Goal: Task Accomplishment & Management: Use online tool/utility

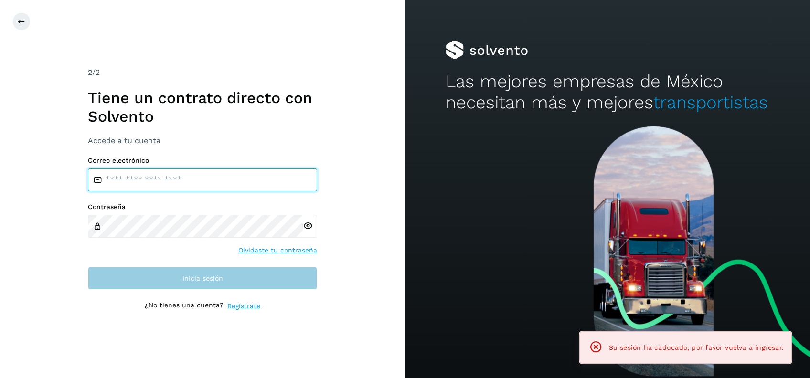
type input "**********"
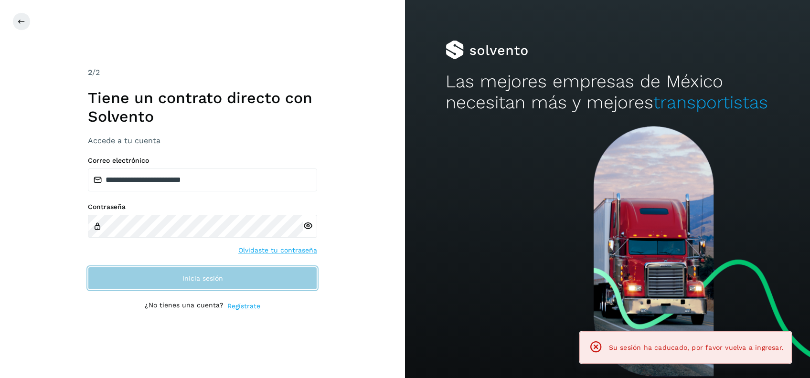
click at [230, 278] on button "Inicia sesión" at bounding box center [202, 278] width 229 height 23
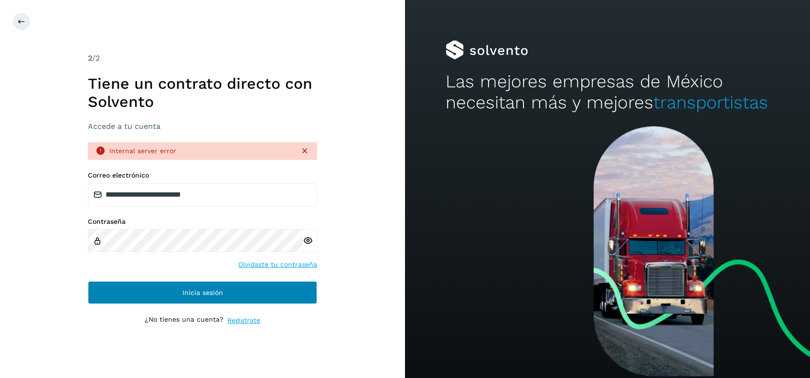
click at [230, 278] on div "**********" at bounding box center [202, 237] width 229 height 133
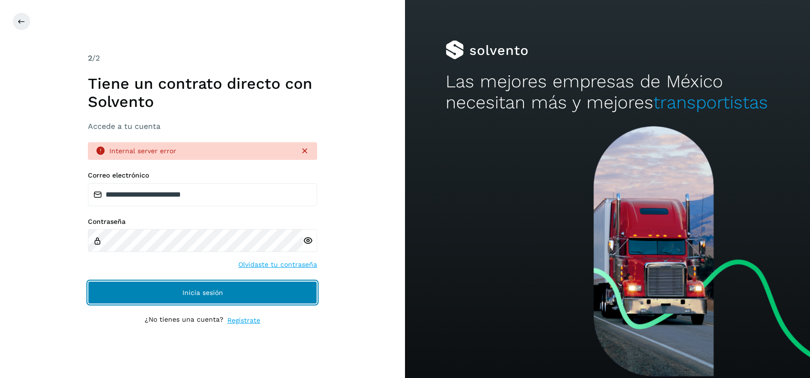
click at [236, 287] on button "Inicia sesión" at bounding box center [202, 292] width 229 height 23
click at [260, 304] on button "Inicia sesión" at bounding box center [202, 292] width 229 height 23
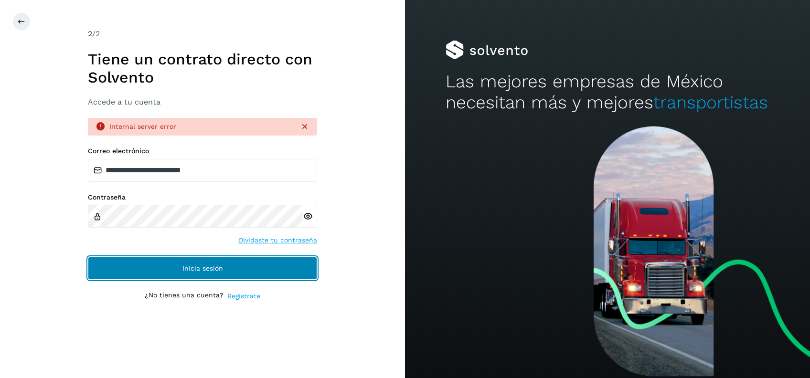
click at [278, 268] on button "Inicia sesión" at bounding box center [202, 268] width 229 height 23
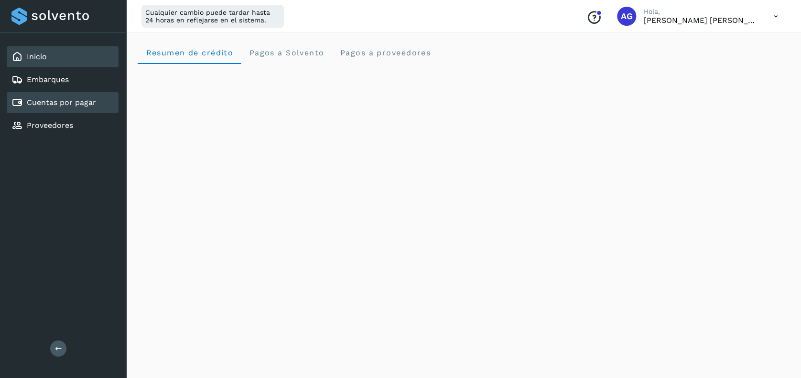
click at [103, 107] on div "Cuentas por pagar" at bounding box center [63, 102] width 112 height 21
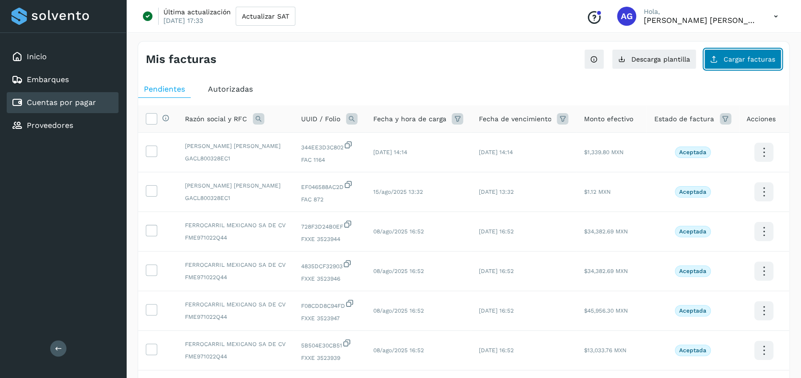
click at [739, 54] on button "Cargar facturas" at bounding box center [742, 59] width 77 height 20
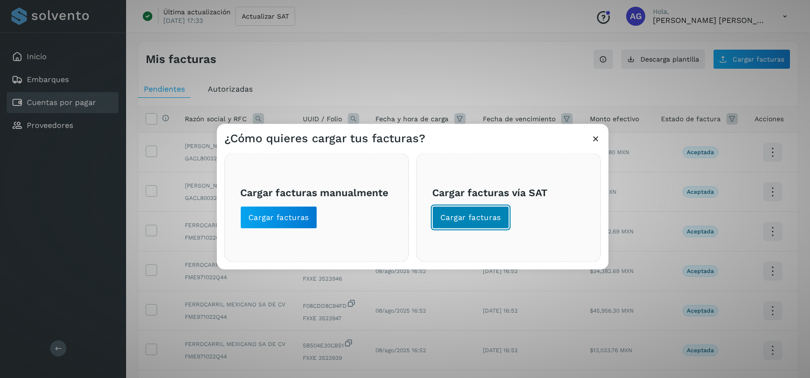
click at [462, 220] on span "Cargar facturas" at bounding box center [470, 218] width 61 height 11
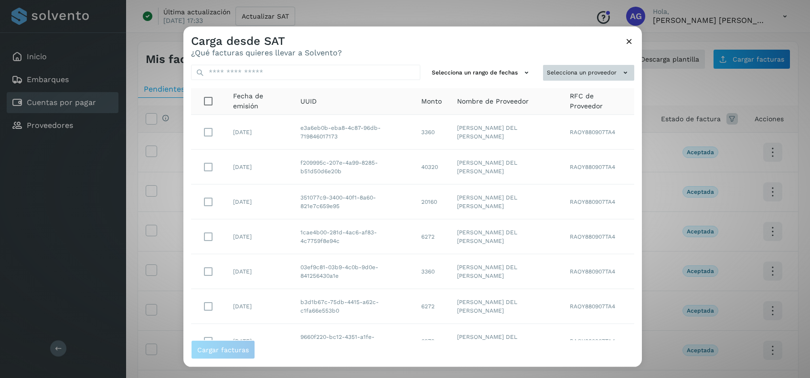
click at [595, 72] on button "Selecciona un proveedor" at bounding box center [588, 73] width 91 height 16
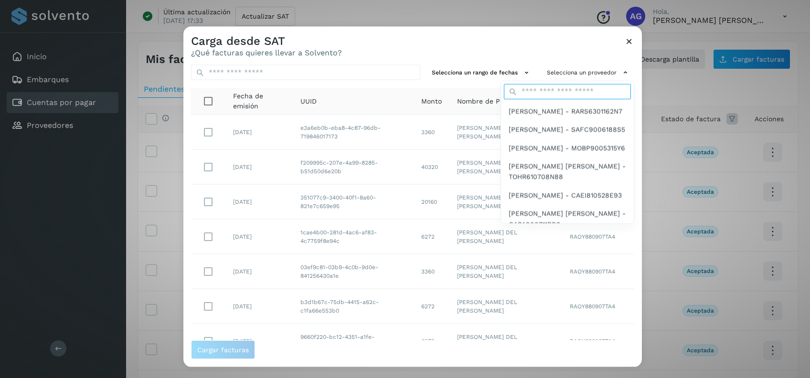
drag, startPoint x: 552, startPoint y: 88, endPoint x: 557, endPoint y: 83, distance: 7.8
click at [551, 88] on input "text" at bounding box center [567, 91] width 127 height 15
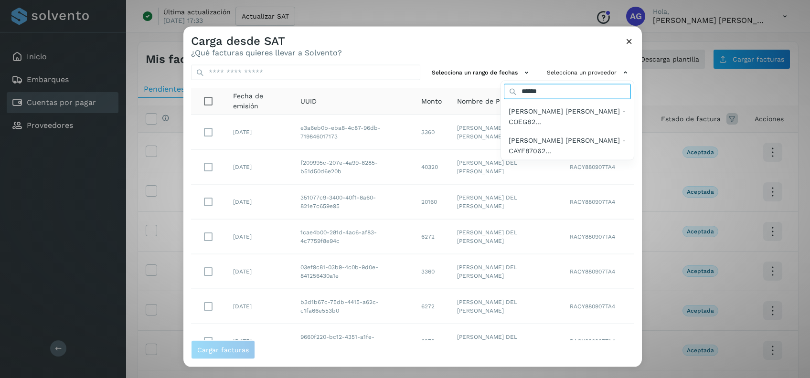
type input "*****"
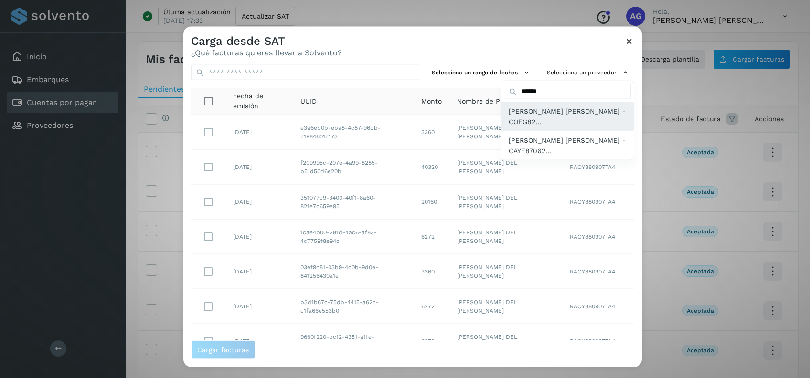
click at [565, 116] on span "MARIA GUADALUPE CORREA ESPINOZA - COEG82..." at bounding box center [568, 116] width 118 height 21
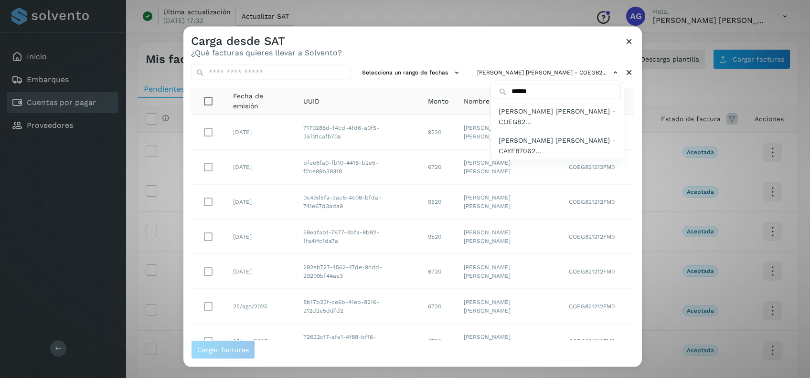
click at [418, 75] on div at bounding box center [588, 216] width 810 height 378
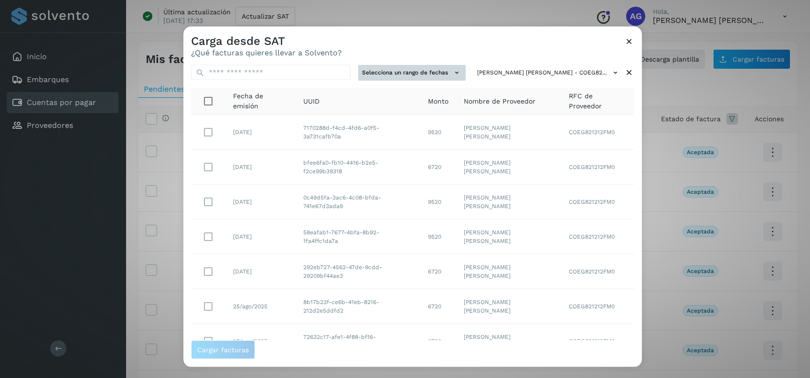
click at [452, 75] on icon at bounding box center [457, 73] width 10 height 10
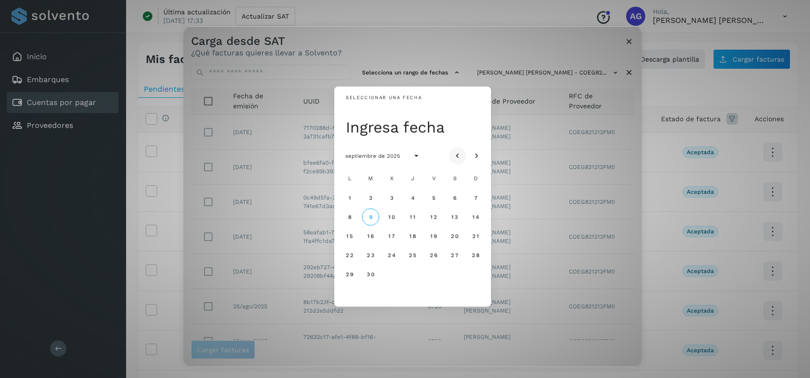
click at [454, 156] on icon "Mes anterior" at bounding box center [458, 156] width 10 height 10
click at [355, 274] on button "25" at bounding box center [349, 274] width 17 height 17
click at [367, 277] on span "26" at bounding box center [370, 274] width 8 height 7
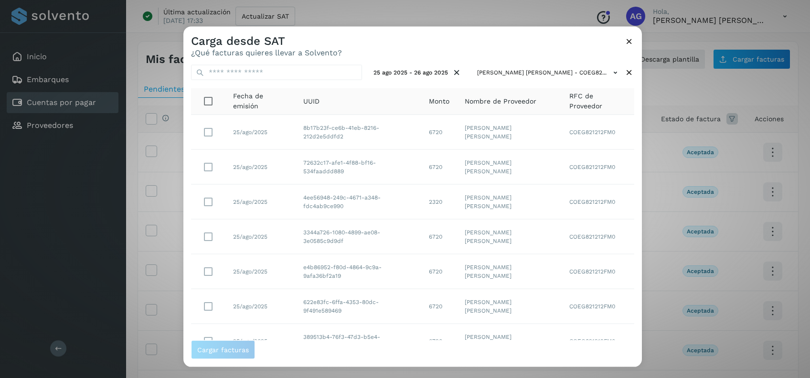
click at [627, 43] on icon at bounding box center [629, 41] width 10 height 10
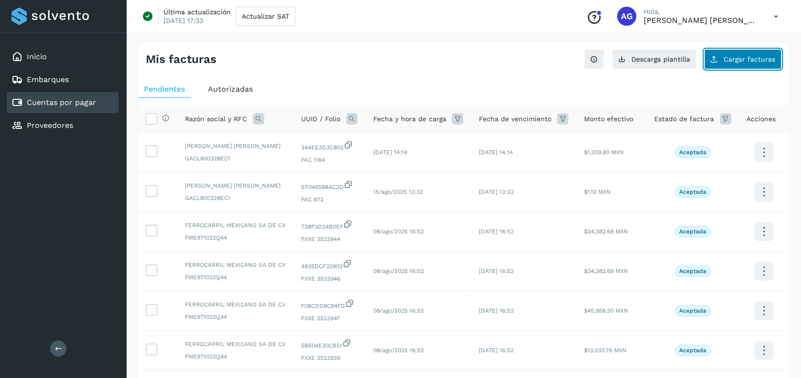
click at [754, 63] on button "Cargar facturas" at bounding box center [742, 59] width 77 height 20
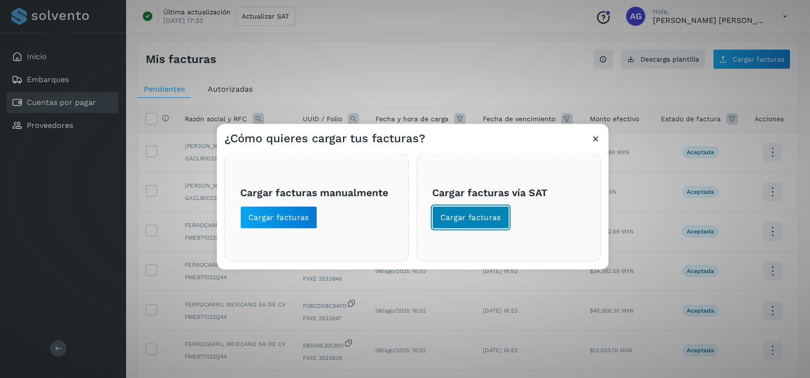
click at [477, 213] on span "Cargar facturas" at bounding box center [470, 218] width 61 height 11
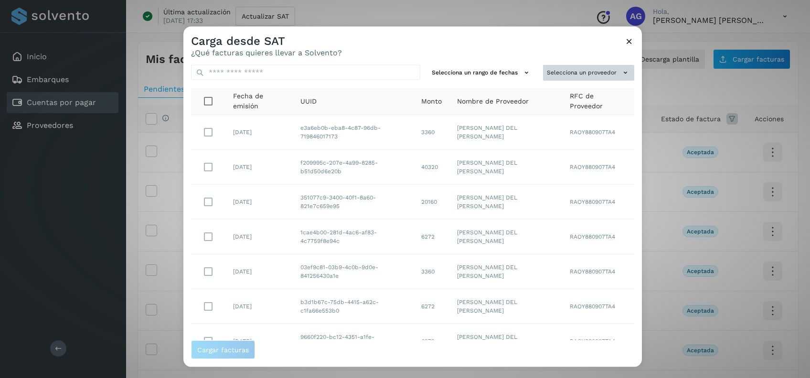
click at [584, 73] on button "Selecciona un proveedor" at bounding box center [588, 73] width 91 height 16
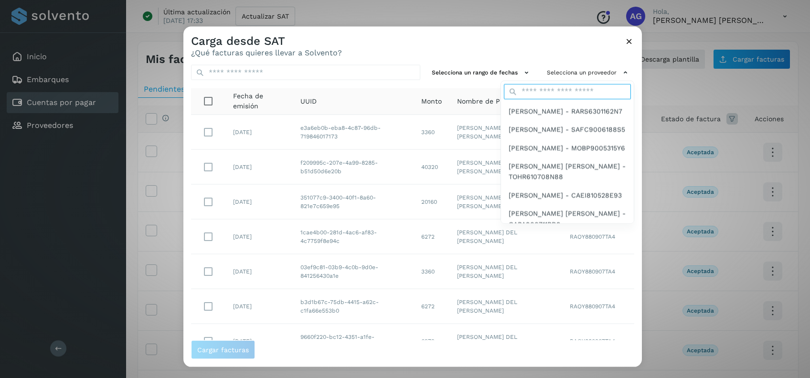
click at [554, 84] on input "text" at bounding box center [567, 91] width 127 height 15
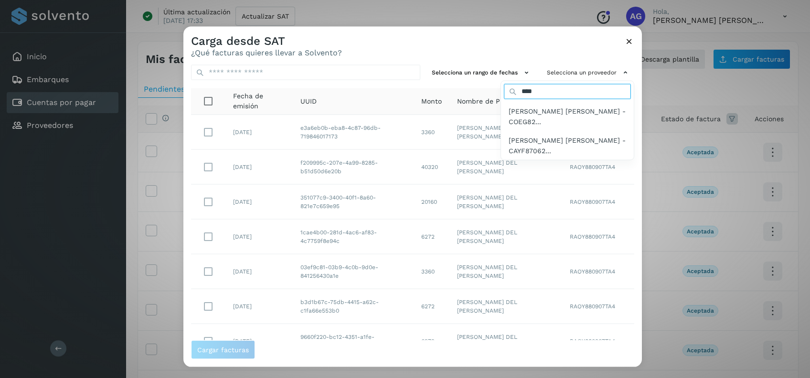
type input "*****"
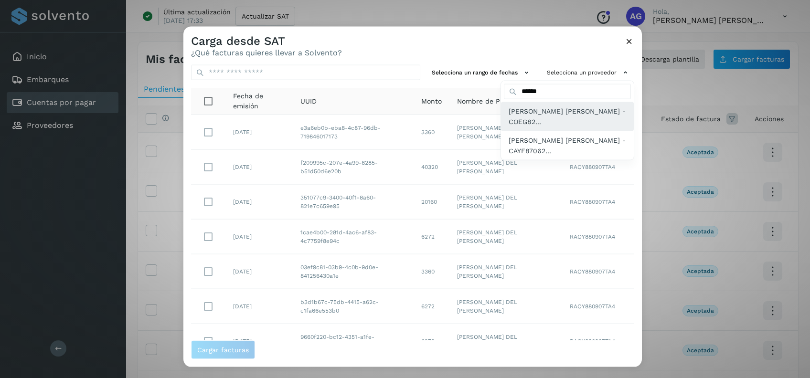
click at [576, 119] on span "MARIA GUADALUPE CORREA ESPINOZA - COEG82..." at bounding box center [568, 116] width 118 height 21
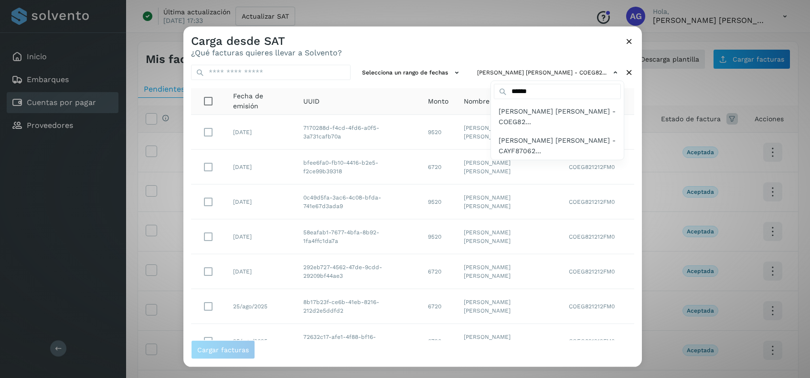
click at [426, 74] on div at bounding box center [588, 216] width 810 height 378
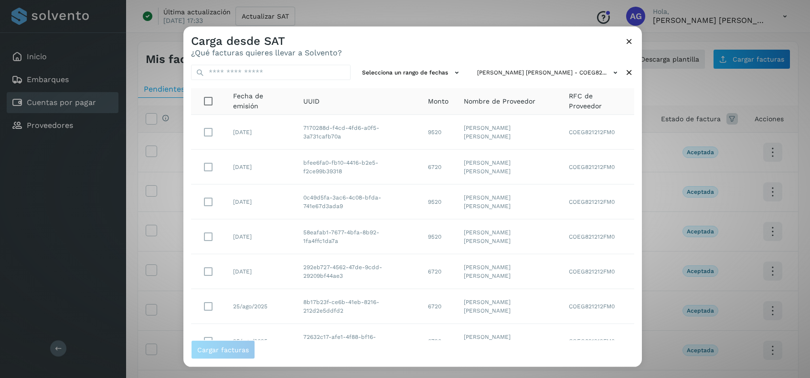
click at [452, 74] on icon at bounding box center [457, 73] width 10 height 10
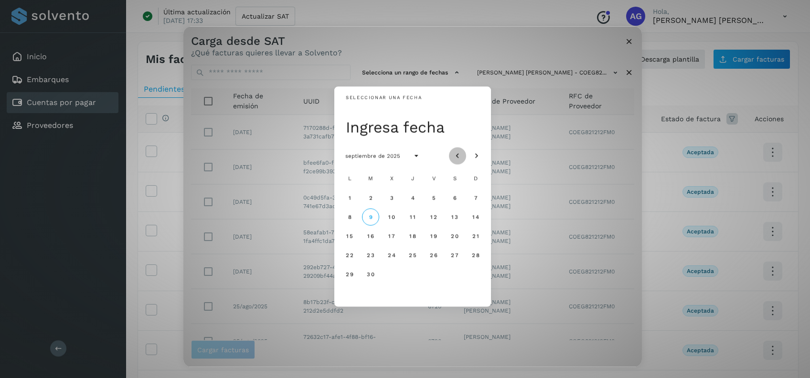
click at [456, 156] on icon "Mes anterior" at bounding box center [458, 156] width 10 height 10
click at [352, 278] on button "25" at bounding box center [349, 274] width 17 height 17
click at [367, 276] on span "26" at bounding box center [370, 274] width 8 height 7
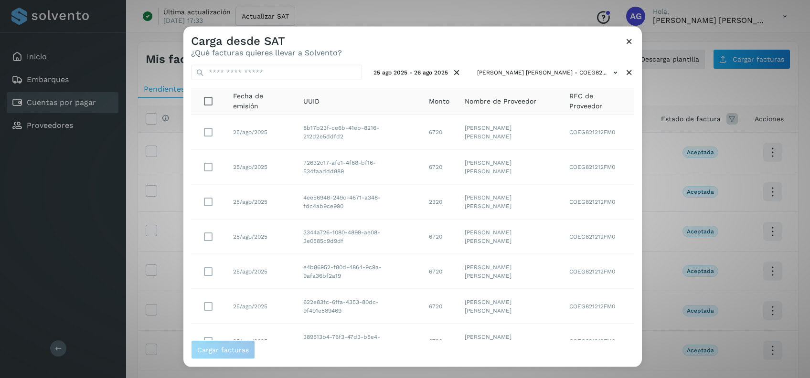
click at [626, 42] on icon at bounding box center [629, 41] width 10 height 10
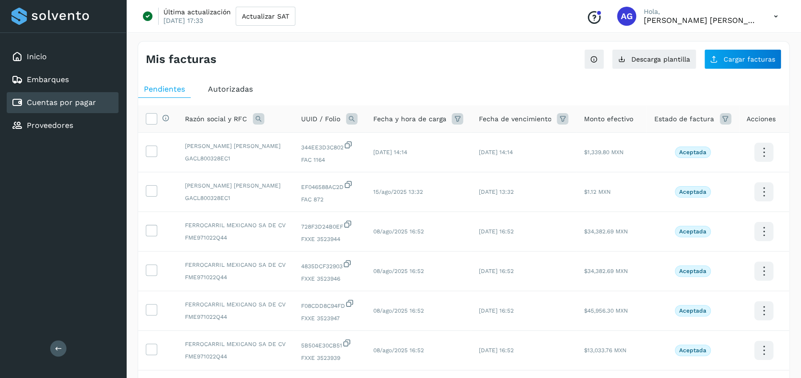
click at [231, 89] on span "Autorizadas" at bounding box center [230, 89] width 45 height 9
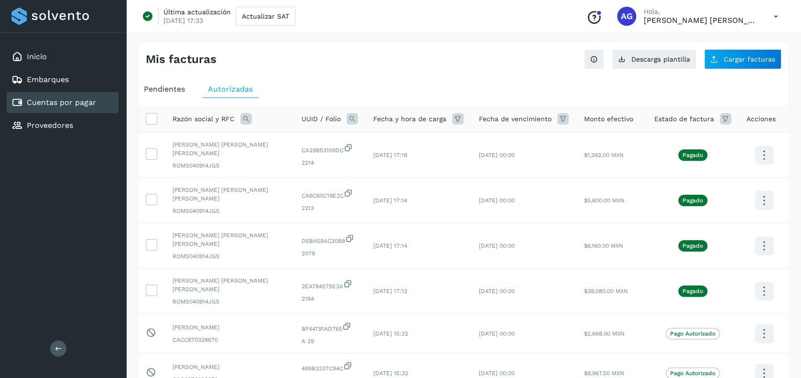
click at [246, 121] on icon at bounding box center [245, 118] width 11 height 11
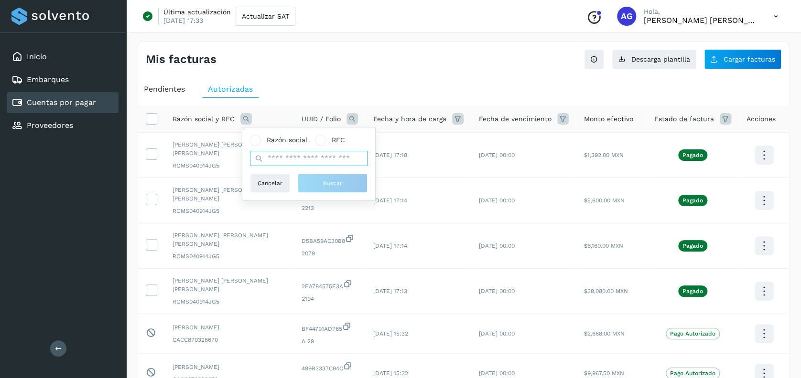
click at [287, 155] on input "text" at bounding box center [309, 158] width 118 height 15
type input "********"
click at [308, 161] on input "********" at bounding box center [309, 158] width 118 height 15
click at [325, 187] on button "Buscar" at bounding box center [333, 183] width 70 height 19
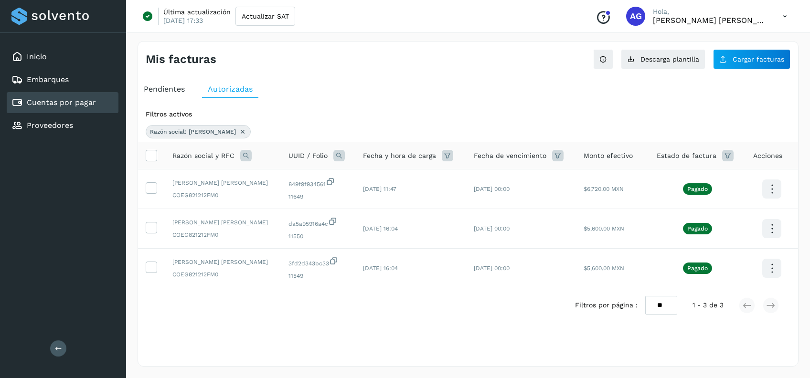
click at [182, 87] on span "Pendientes" at bounding box center [164, 89] width 41 height 9
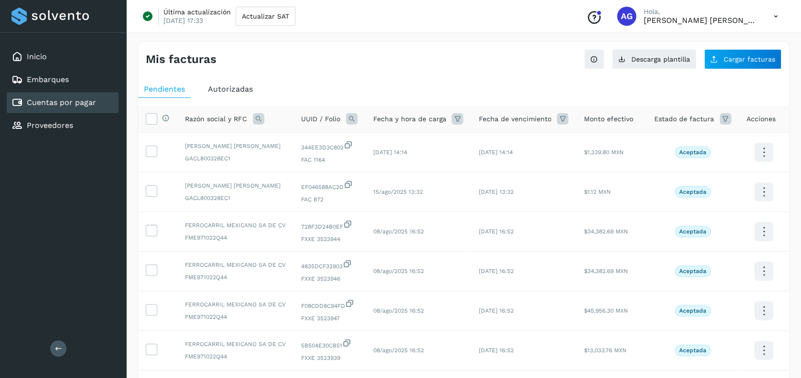
click at [256, 118] on icon at bounding box center [258, 118] width 11 height 11
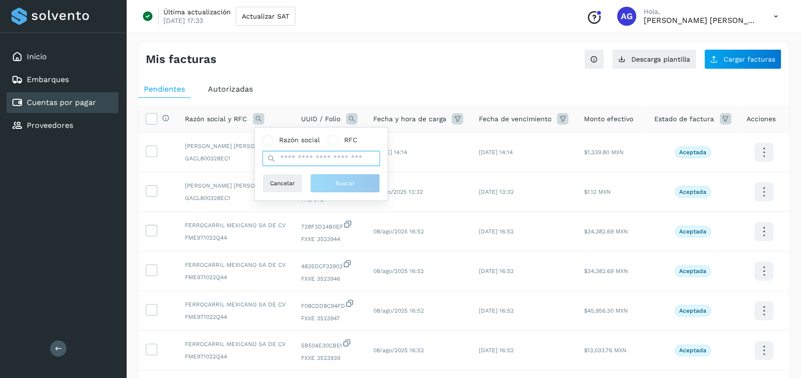
click at [280, 164] on input "text" at bounding box center [321, 158] width 118 height 15
type input "********"
click at [349, 184] on span "Buscar" at bounding box center [344, 183] width 19 height 9
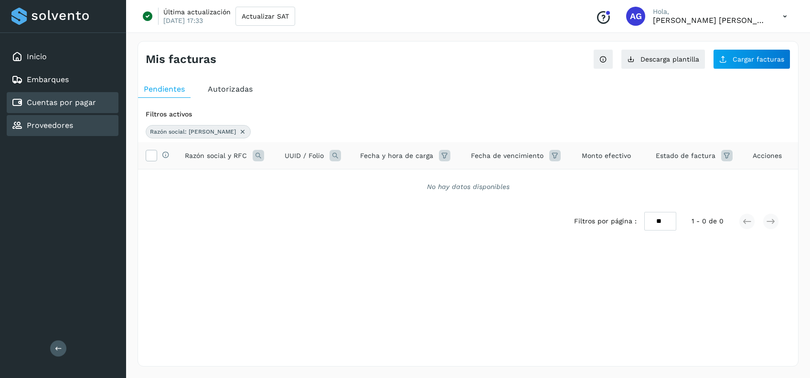
click at [96, 123] on div "Proveedores" at bounding box center [63, 125] width 112 height 21
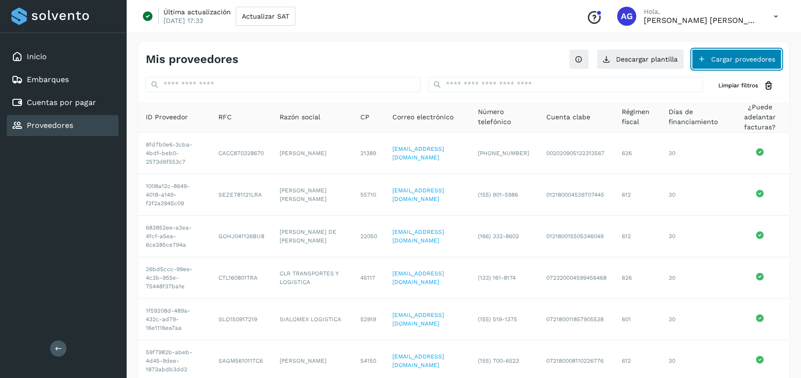
click at [731, 65] on button "Cargar proveedores" at bounding box center [736, 59] width 90 height 20
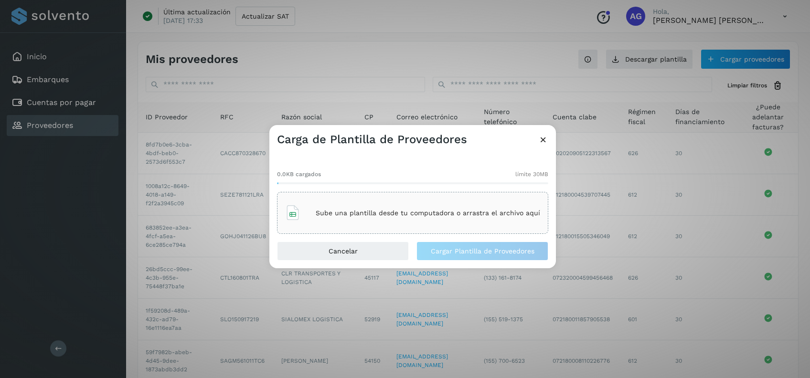
click at [542, 138] on icon at bounding box center [543, 140] width 10 height 10
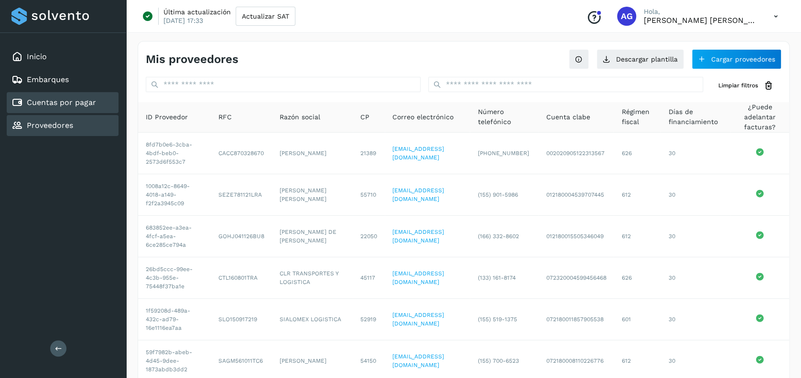
click at [89, 105] on link "Cuentas por pagar" at bounding box center [61, 102] width 69 height 9
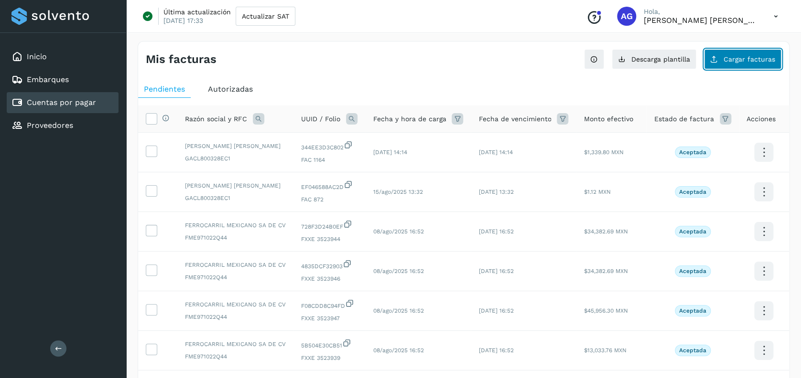
click at [753, 56] on span "Cargar facturas" at bounding box center [749, 59] width 52 height 7
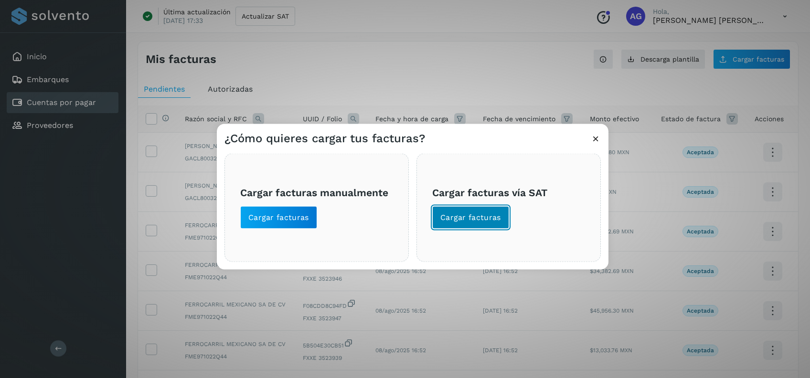
click at [484, 207] on button "Cargar facturas" at bounding box center [470, 217] width 77 height 23
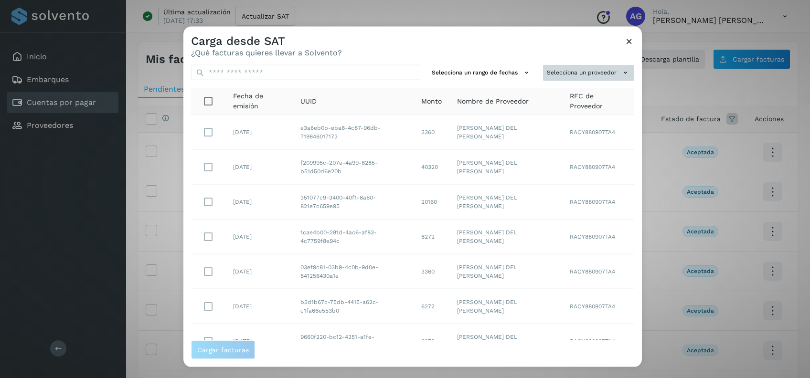
click at [576, 72] on button "Selecciona un proveedor" at bounding box center [588, 73] width 91 height 16
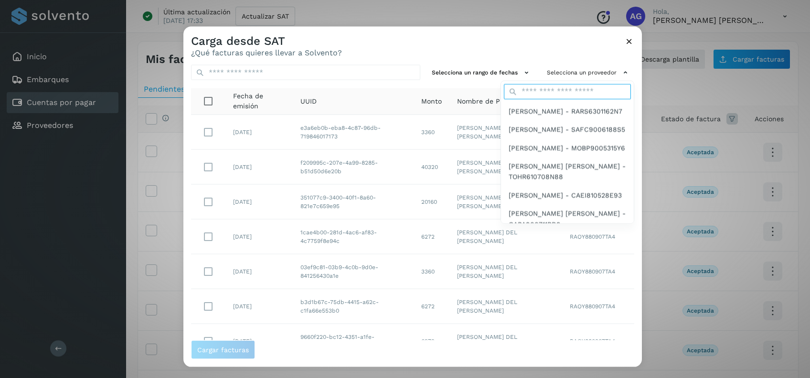
click at [545, 93] on input "text" at bounding box center [567, 91] width 127 height 15
type input "*****"
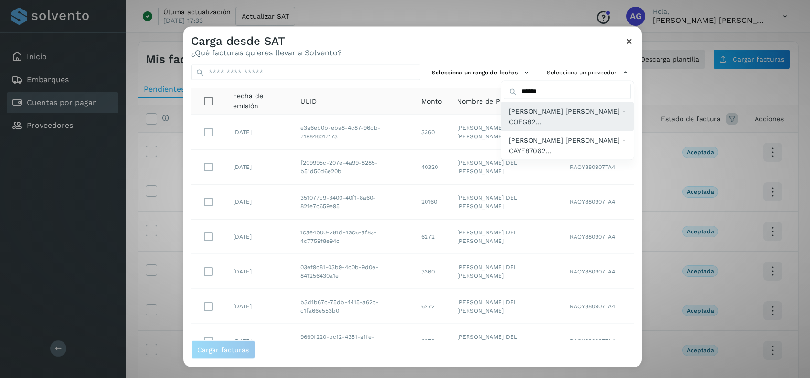
click at [509, 114] on span "MARIA GUADALUPE CORREA ESPINOZA - COEG82..." at bounding box center [568, 116] width 118 height 21
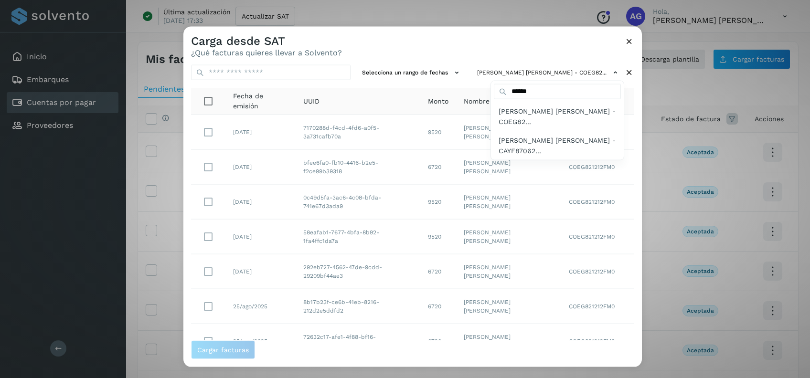
click at [424, 75] on div at bounding box center [588, 216] width 810 height 378
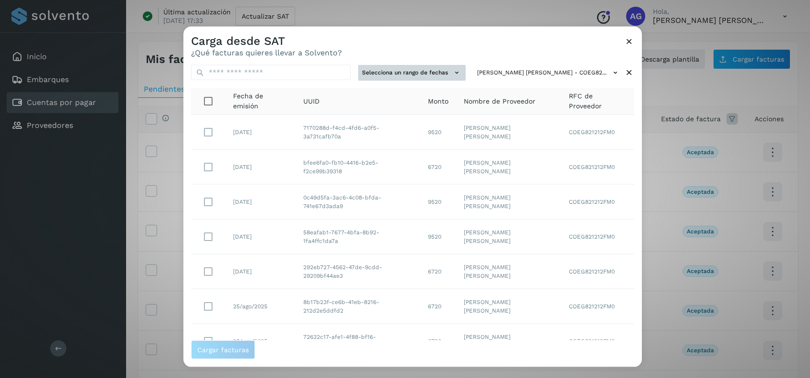
click at [427, 69] on button "Selecciona un rango de fechas" at bounding box center [411, 73] width 107 height 16
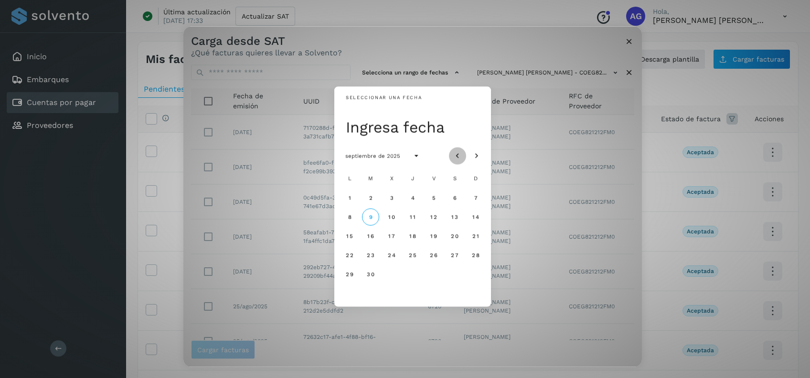
drag, startPoint x: 464, startPoint y: 158, endPoint x: 456, endPoint y: 155, distance: 8.5
click at [463, 158] on button "Mes anterior" at bounding box center [457, 155] width 17 height 17
click at [347, 278] on button "25" at bounding box center [349, 274] width 17 height 17
click at [370, 279] on button "26" at bounding box center [370, 274] width 17 height 17
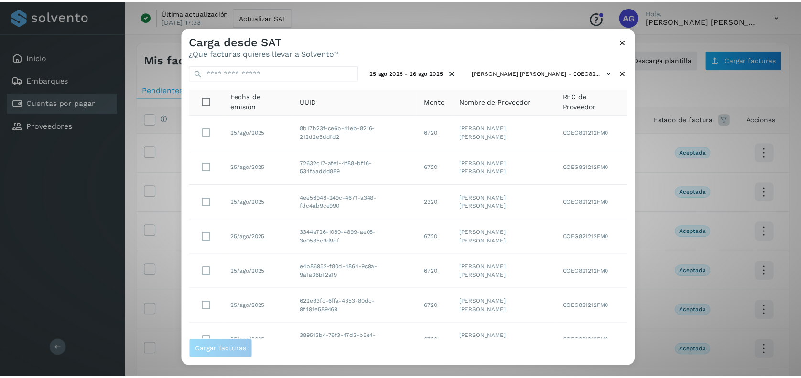
scroll to position [148, 0]
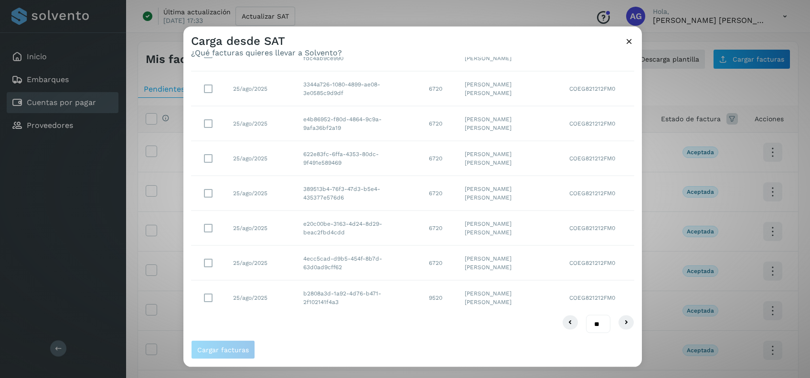
click at [629, 41] on icon at bounding box center [629, 41] width 10 height 10
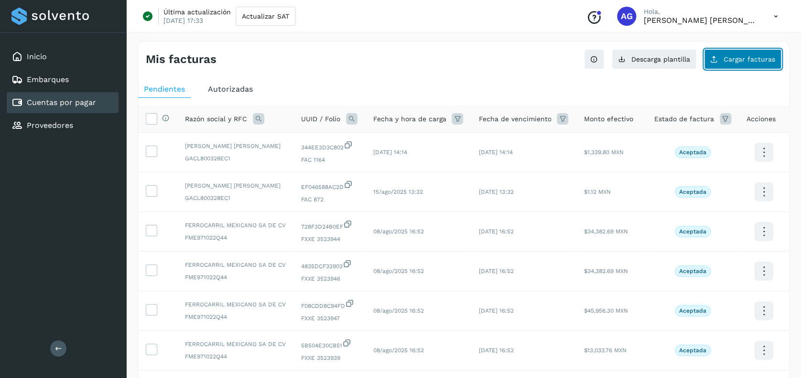
click at [749, 59] on span "Cargar facturas" at bounding box center [749, 59] width 52 height 7
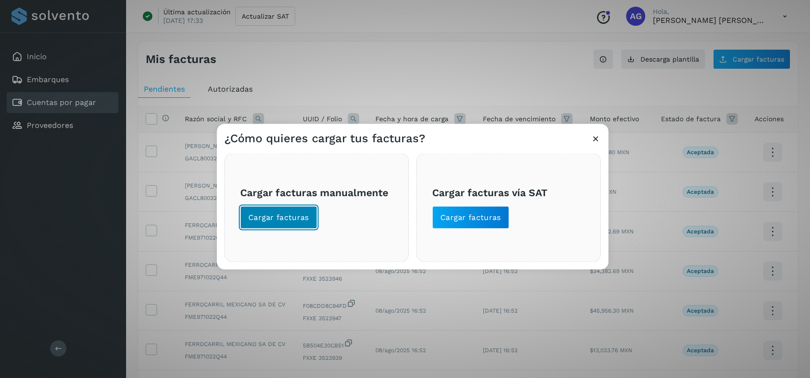
click at [273, 222] on span "Cargar facturas" at bounding box center [278, 218] width 61 height 11
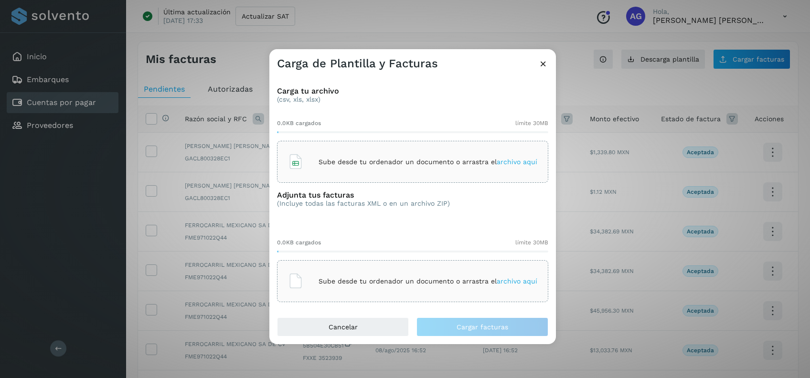
drag, startPoint x: 545, startPoint y: 68, endPoint x: 583, endPoint y: 74, distance: 38.6
click at [545, 68] on icon at bounding box center [543, 64] width 10 height 10
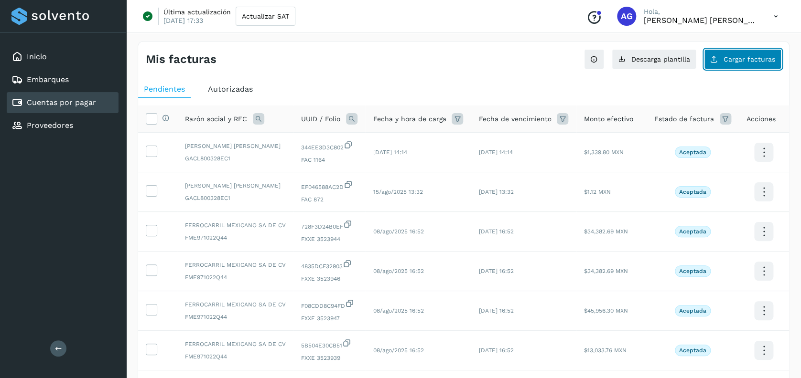
click at [726, 58] on span "Cargar facturas" at bounding box center [749, 59] width 52 height 7
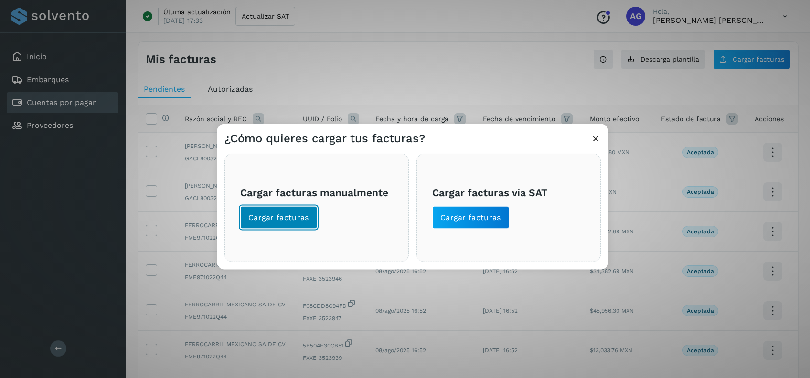
click at [274, 219] on span "Cargar facturas" at bounding box center [278, 218] width 61 height 11
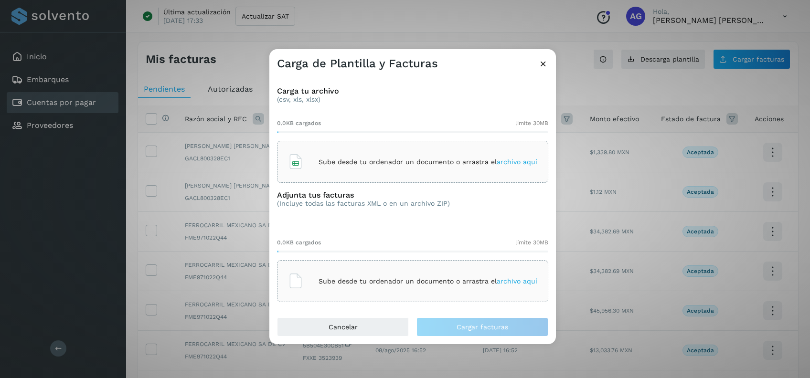
click at [544, 65] on icon at bounding box center [543, 64] width 10 height 10
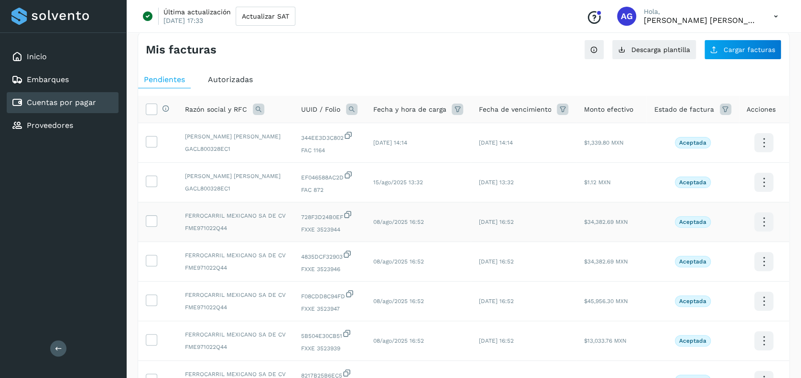
scroll to position [0, 0]
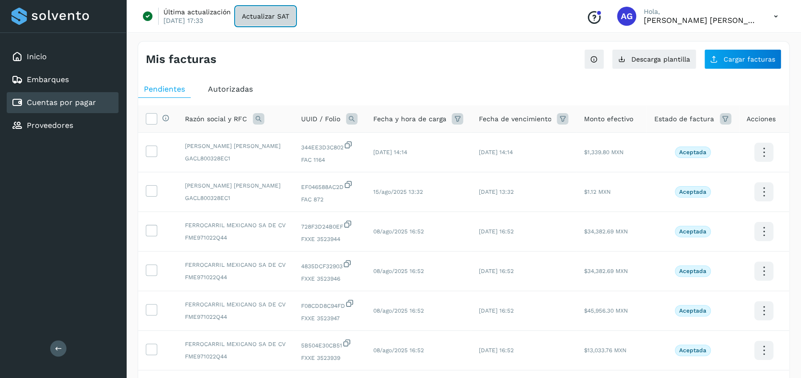
click at [271, 19] on span "Actualizar SAT" at bounding box center [265, 16] width 47 height 7
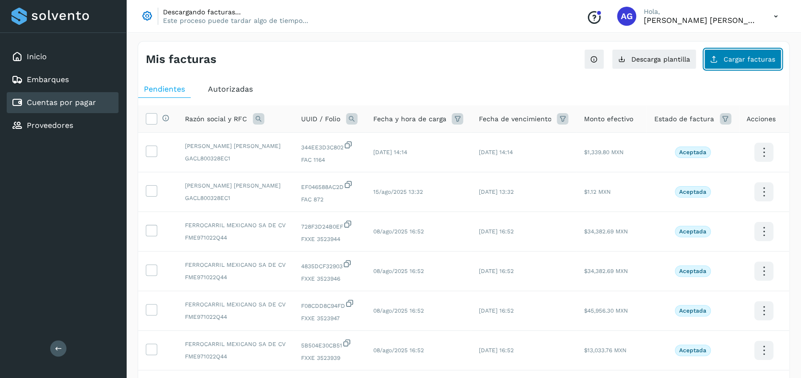
click at [753, 61] on span "Cargar facturas" at bounding box center [749, 59] width 52 height 7
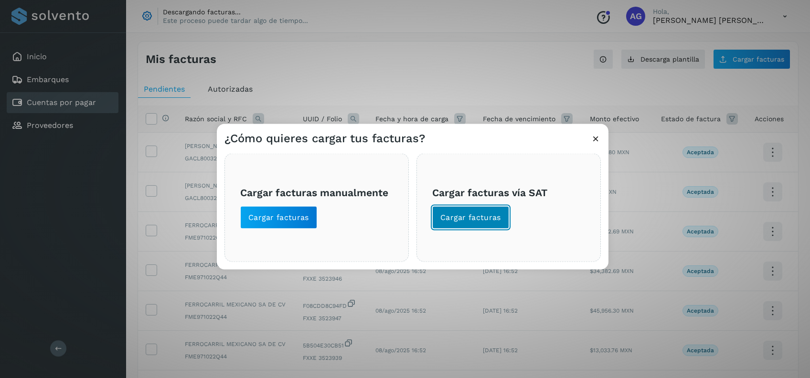
click at [479, 210] on button "Cargar facturas" at bounding box center [470, 217] width 77 height 23
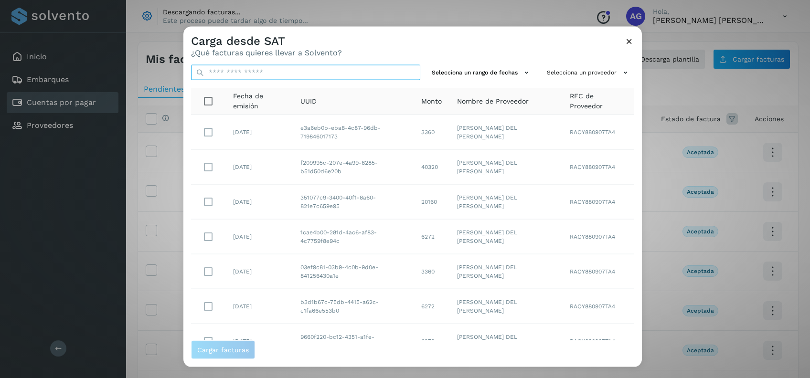
click at [319, 77] on input "text" at bounding box center [305, 72] width 229 height 15
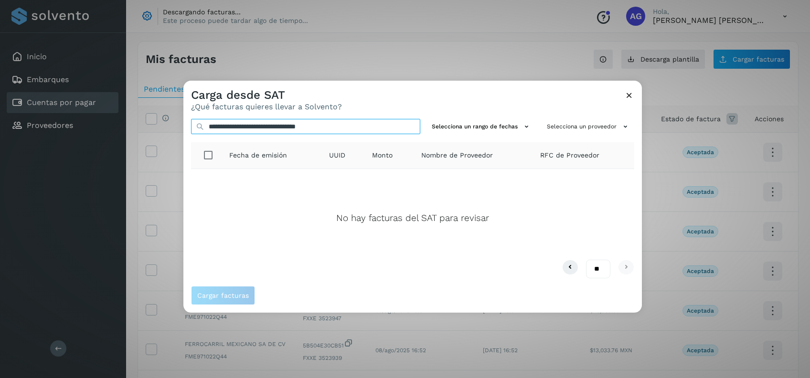
drag, startPoint x: 343, startPoint y: 131, endPoint x: 404, endPoint y: 120, distance: 62.2
click at [343, 131] on input "**********" at bounding box center [305, 126] width 229 height 15
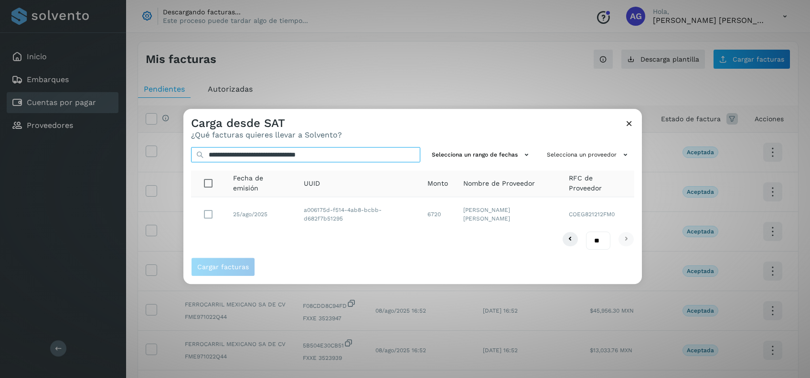
type input "**********"
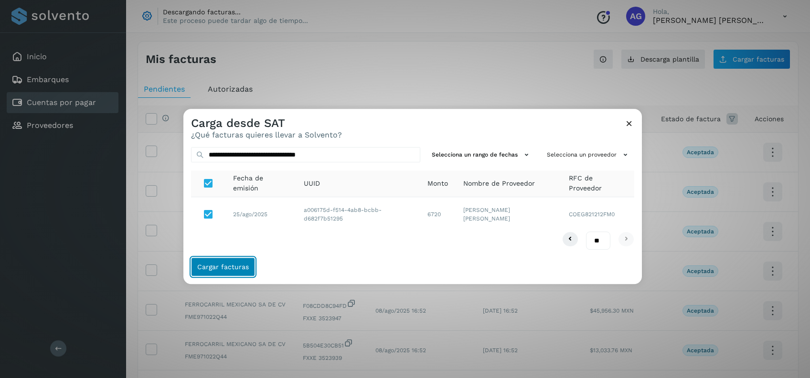
click at [228, 271] on button "Cargar facturas" at bounding box center [223, 267] width 64 height 19
click at [249, 269] on button "Cargar facturas" at bounding box center [223, 267] width 64 height 19
click at [234, 266] on span "Cargar facturas" at bounding box center [223, 267] width 52 height 7
click at [236, 262] on button "Cargar facturas" at bounding box center [223, 267] width 64 height 19
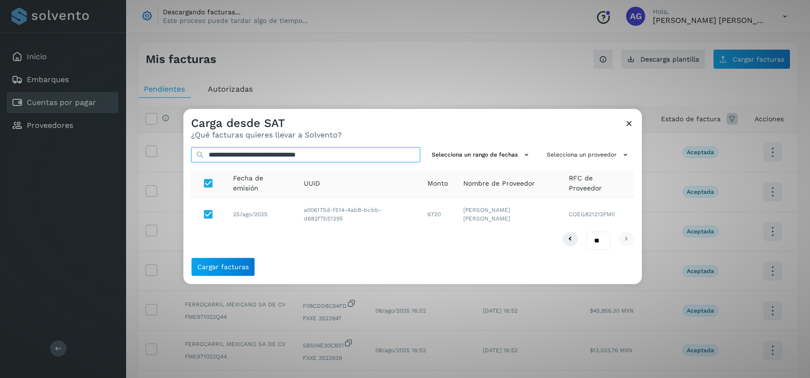
drag, startPoint x: 351, startPoint y: 154, endPoint x: 131, endPoint y: 161, distance: 219.9
click at [137, 161] on div "**********" at bounding box center [405, 189] width 810 height 378
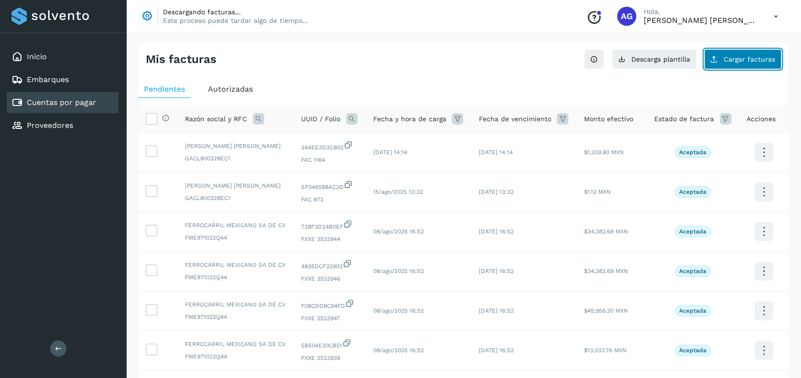
click at [741, 56] on button "Cargar facturas" at bounding box center [742, 59] width 77 height 20
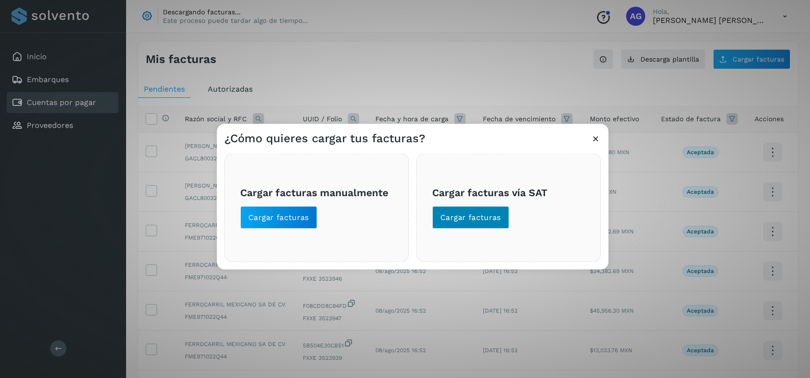
drag, startPoint x: 437, startPoint y: 198, endPoint x: 447, endPoint y: 207, distance: 13.6
click at [437, 198] on h3 "Cargar facturas vía SAT" at bounding box center [508, 192] width 153 height 12
click at [451, 209] on button "Cargar facturas" at bounding box center [470, 217] width 77 height 23
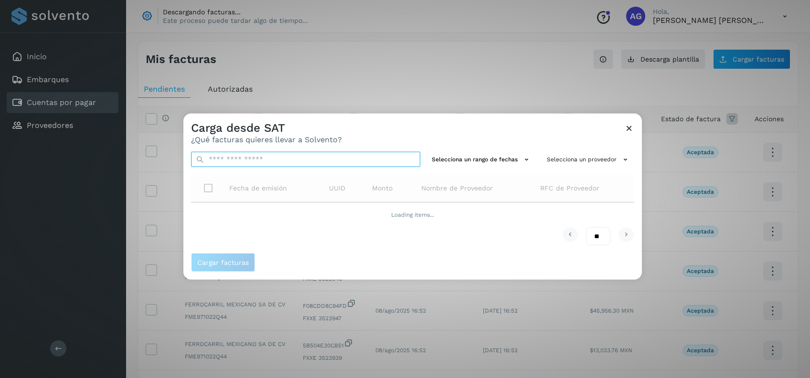
click at [268, 159] on input "text" at bounding box center [305, 159] width 229 height 15
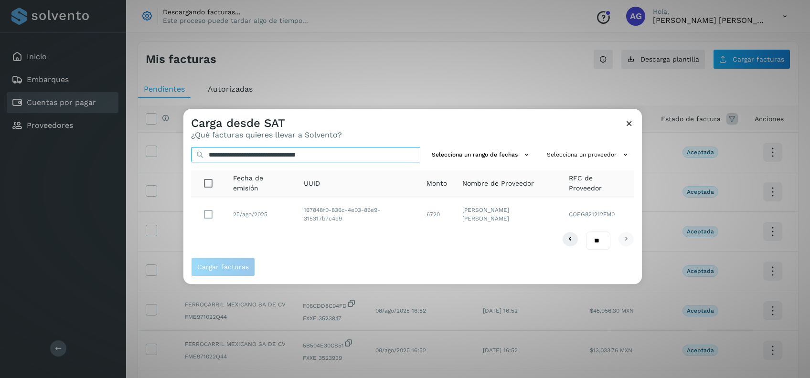
type input "**********"
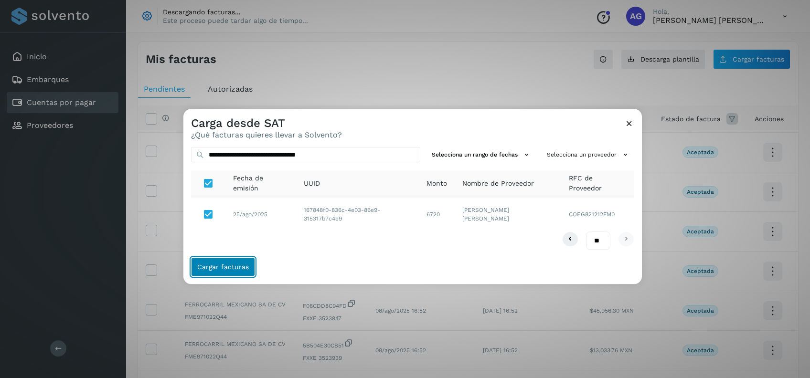
click at [231, 267] on span "Cargar facturas" at bounding box center [223, 267] width 52 height 7
click at [224, 268] on span "Cargar facturas" at bounding box center [223, 267] width 52 height 7
click at [629, 125] on icon at bounding box center [629, 123] width 10 height 10
